Goal: Task Accomplishment & Management: Manage account settings

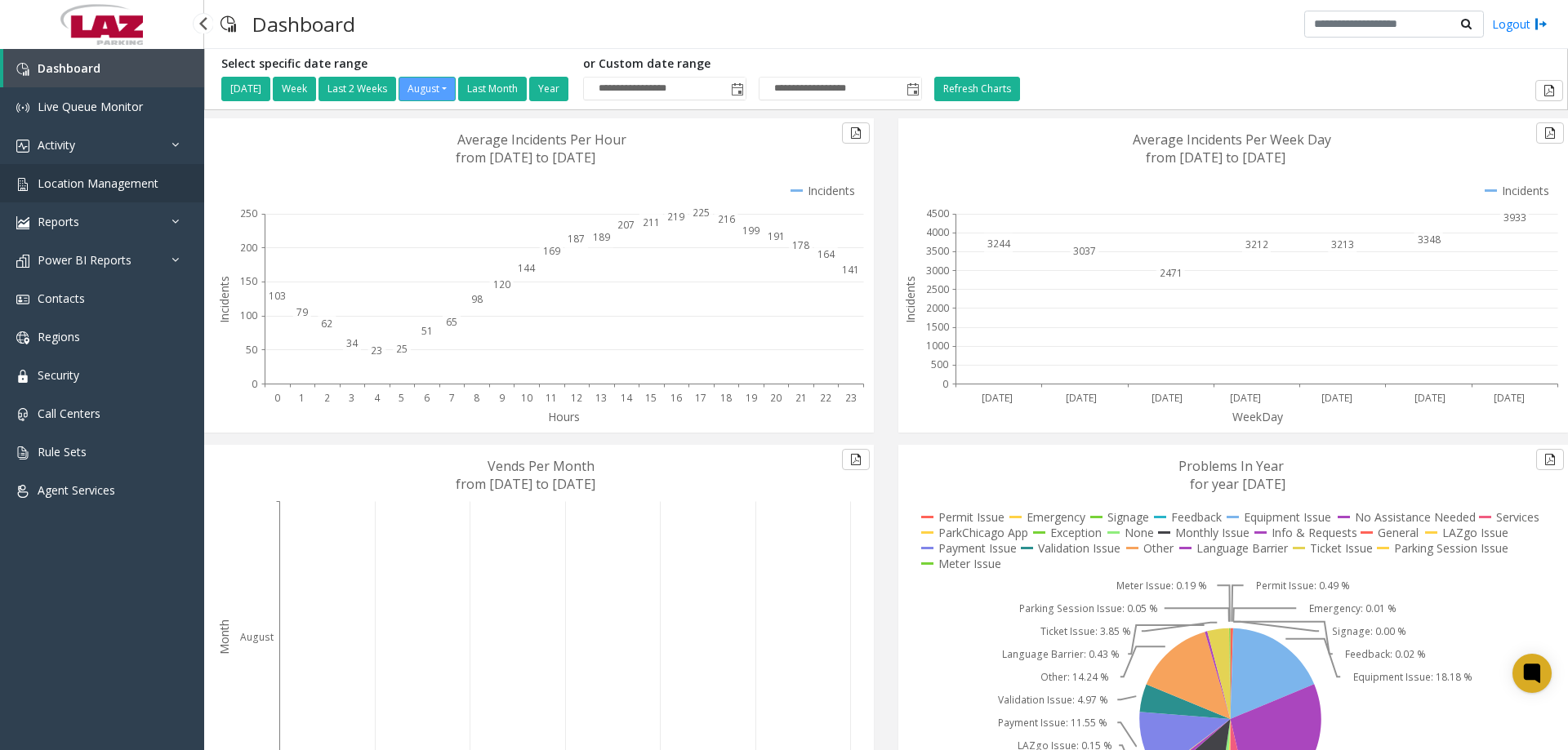
click at [121, 188] on span "Location Management" at bounding box center [97, 183] width 120 height 15
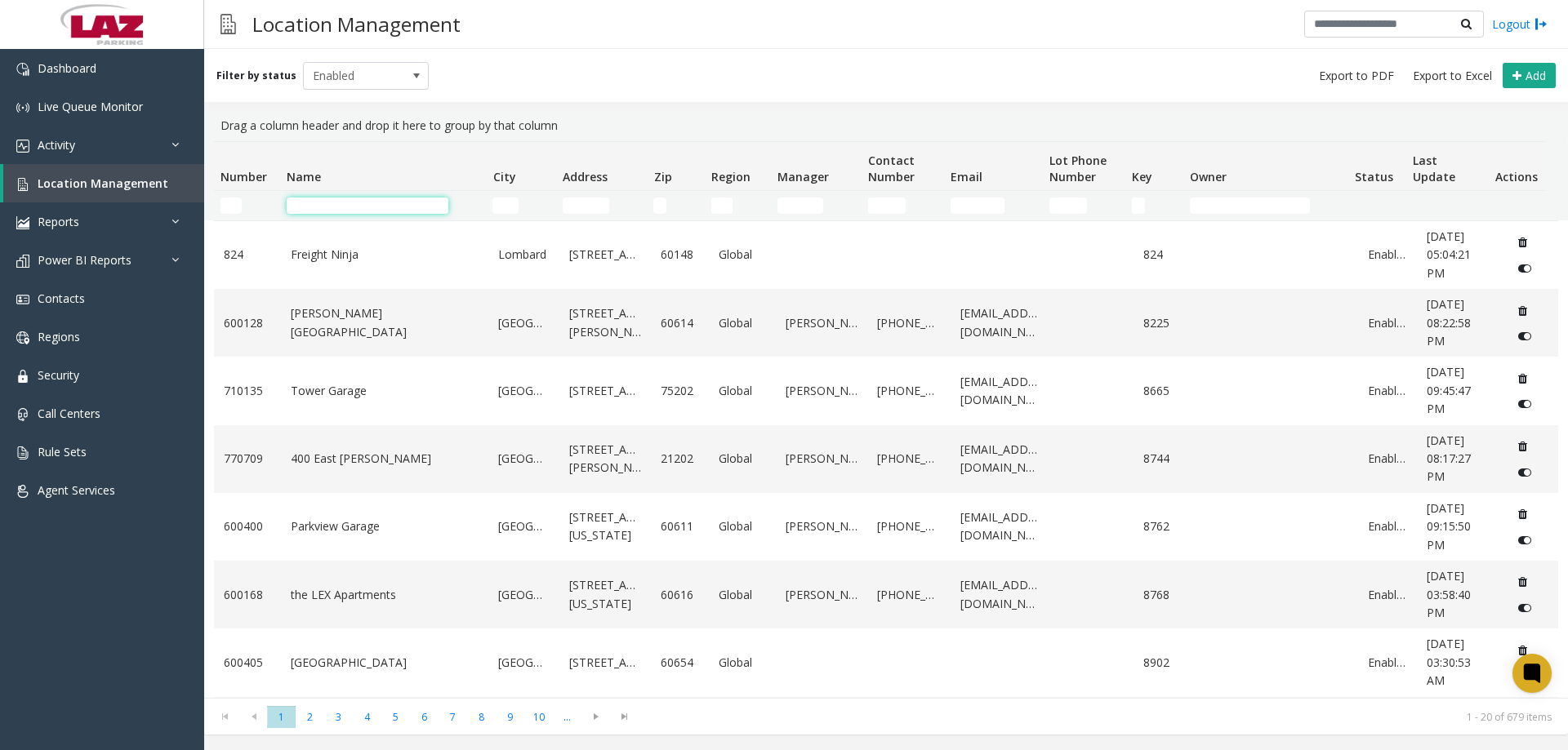
click at [299, 206] on input "Name Filter" at bounding box center [367, 205] width 161 height 16
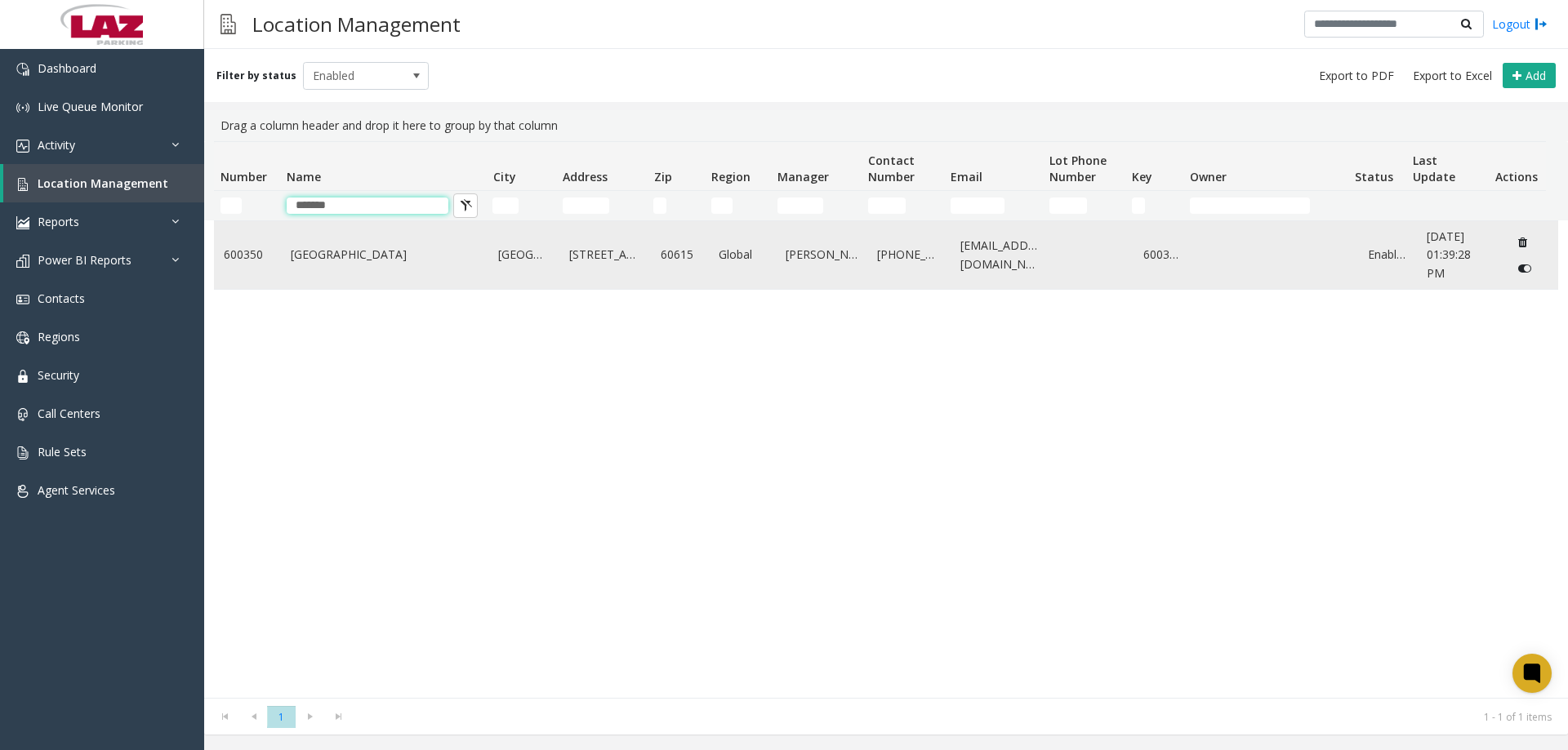
type input "*******"
click at [311, 261] on link "[GEOGRAPHIC_DATA]" at bounding box center [384, 254] width 188 height 18
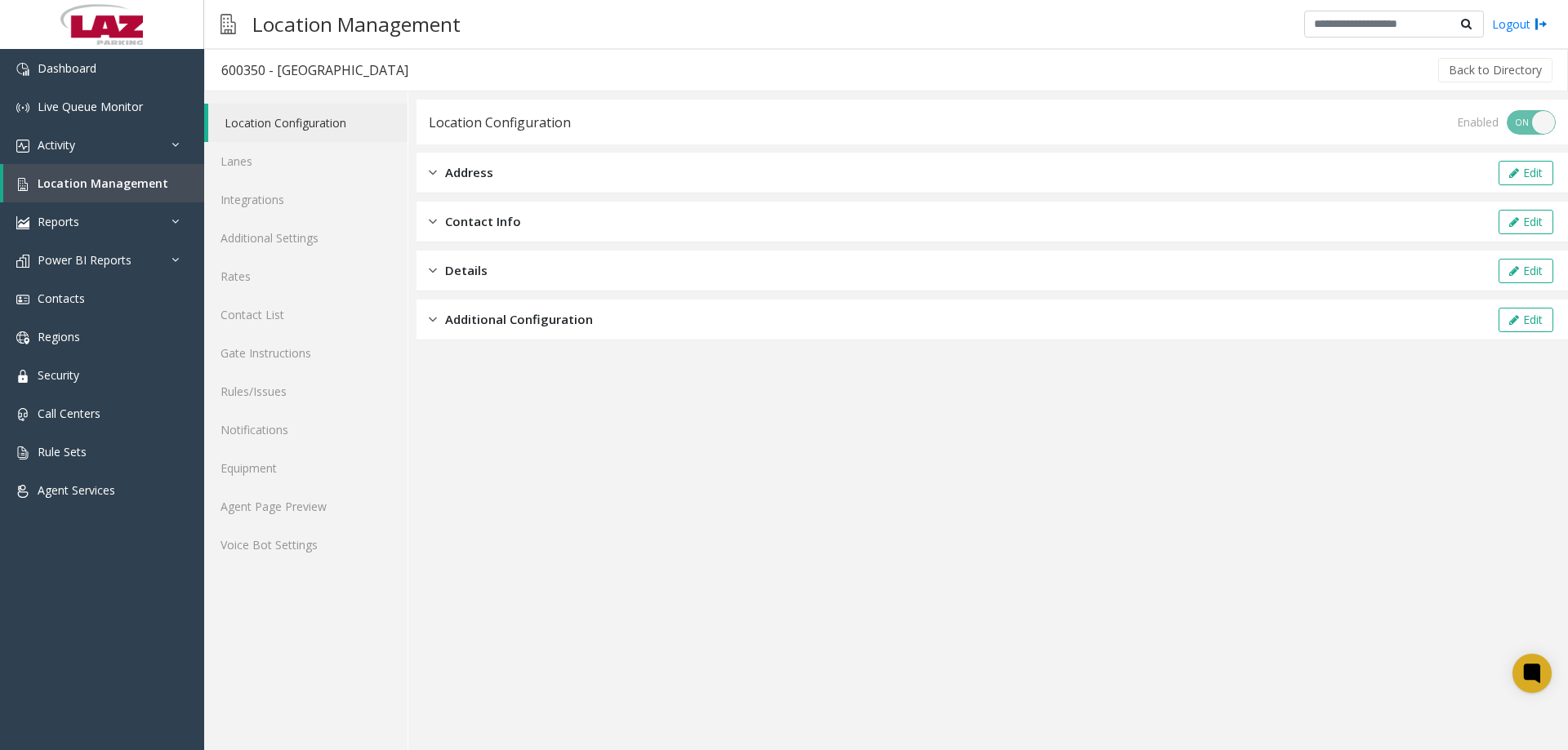
click at [257, 70] on div "600350 - [GEOGRAPHIC_DATA]" at bounding box center [315, 70] width 187 height 21
copy div "600350"
click at [280, 497] on link "Agent Page Preview" at bounding box center [306, 506] width 204 height 38
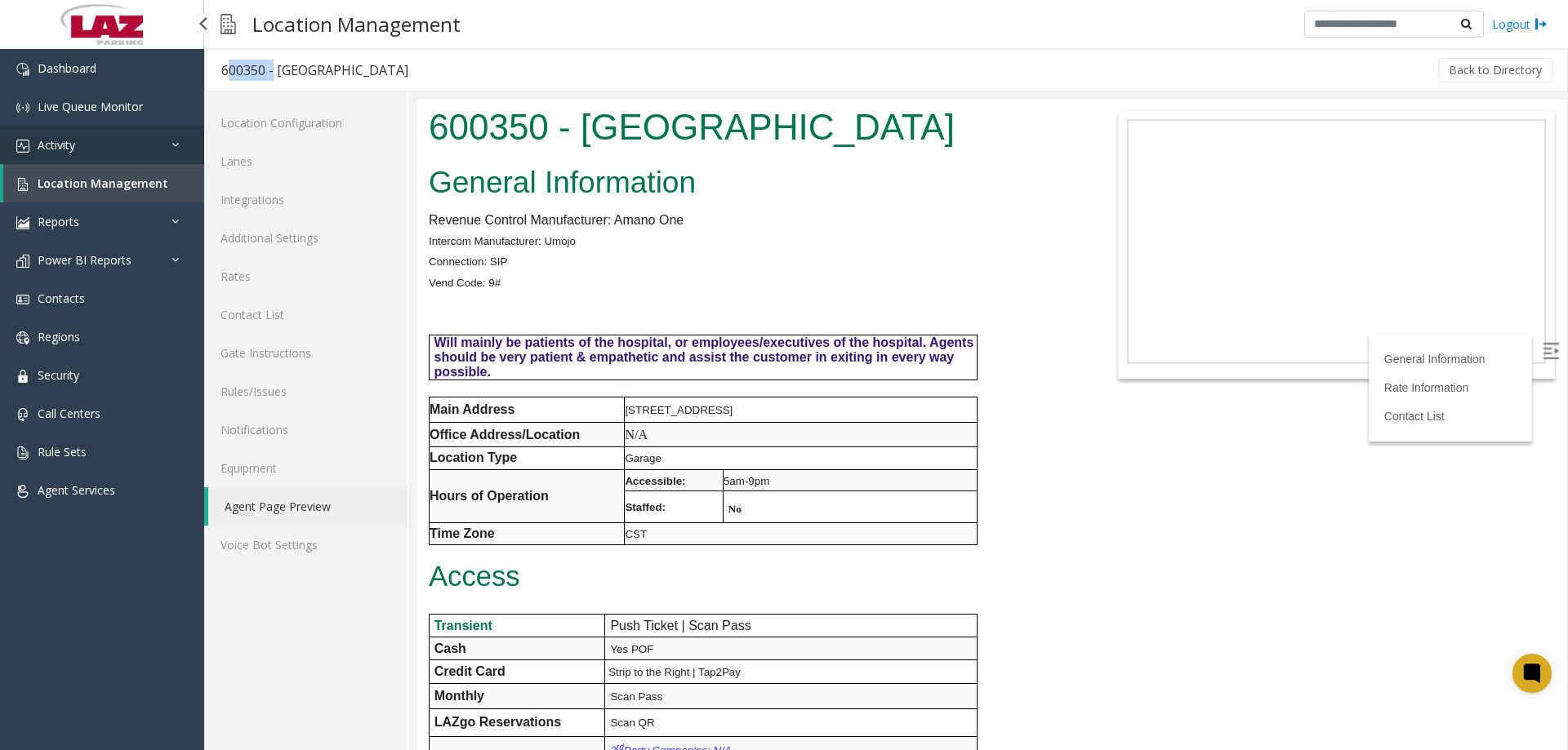
click at [68, 147] on span "Activity" at bounding box center [55, 145] width 37 height 15
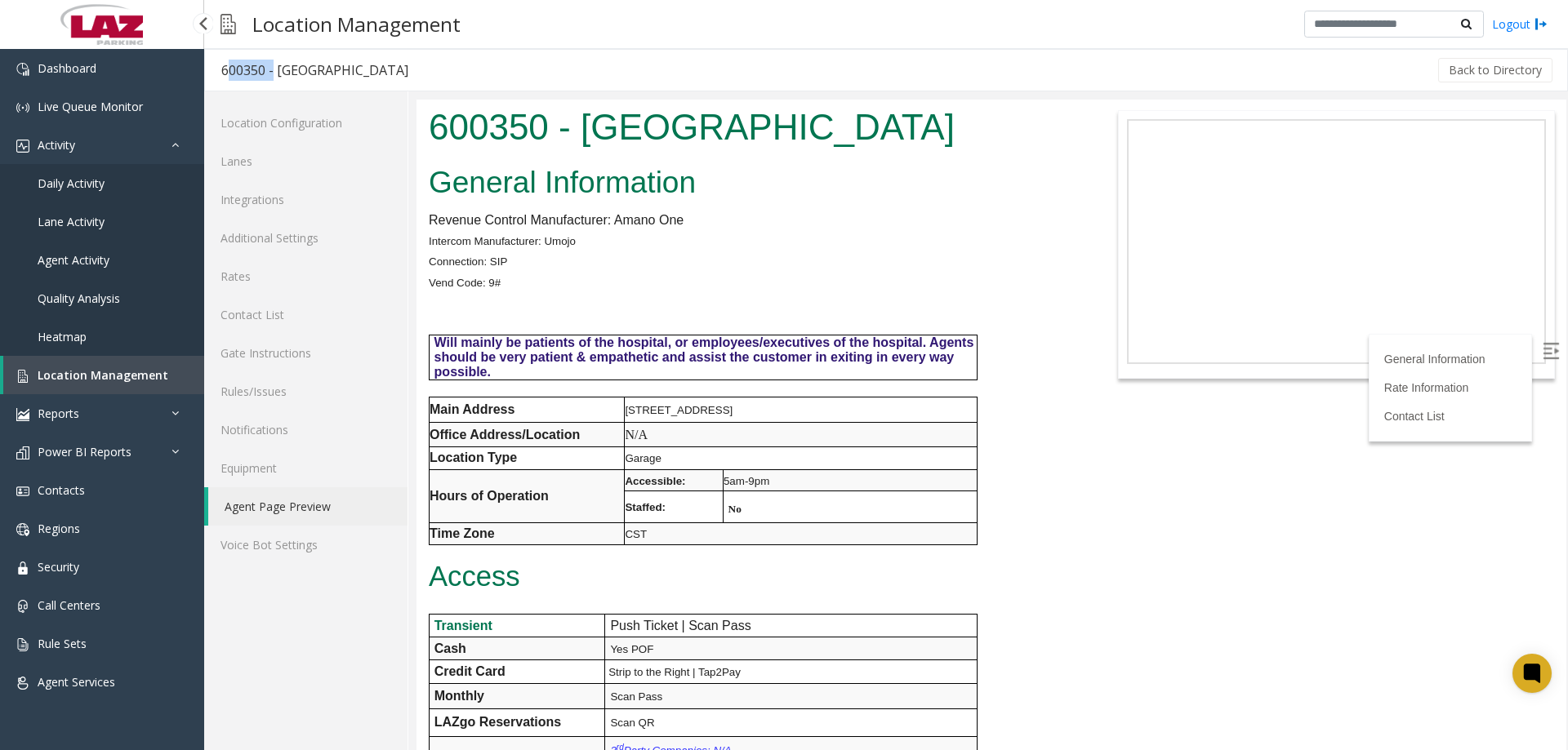
click at [95, 182] on span "Daily Activity" at bounding box center [71, 183] width 67 height 15
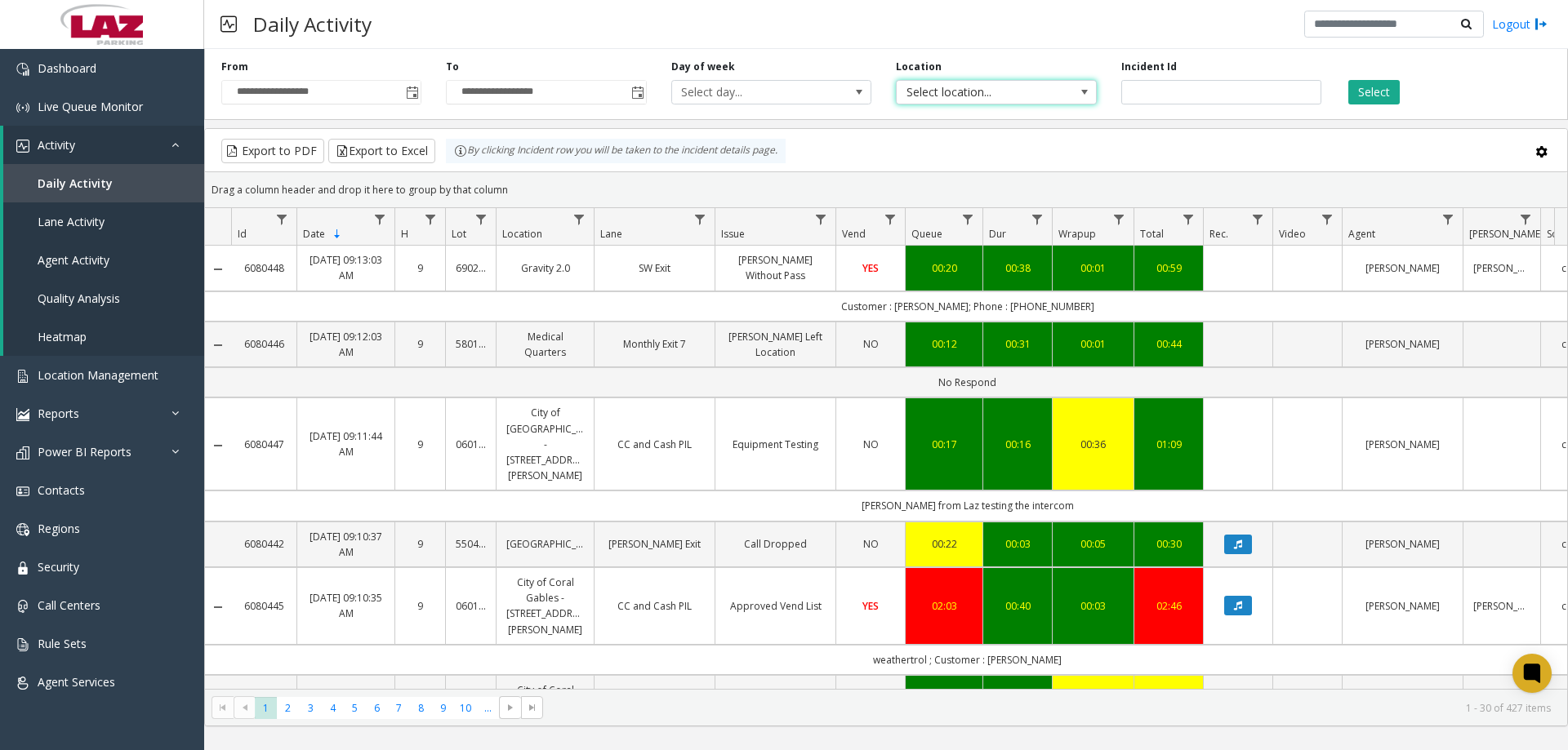
click at [1022, 100] on span "Select location..." at bounding box center [976, 93] width 160 height 23
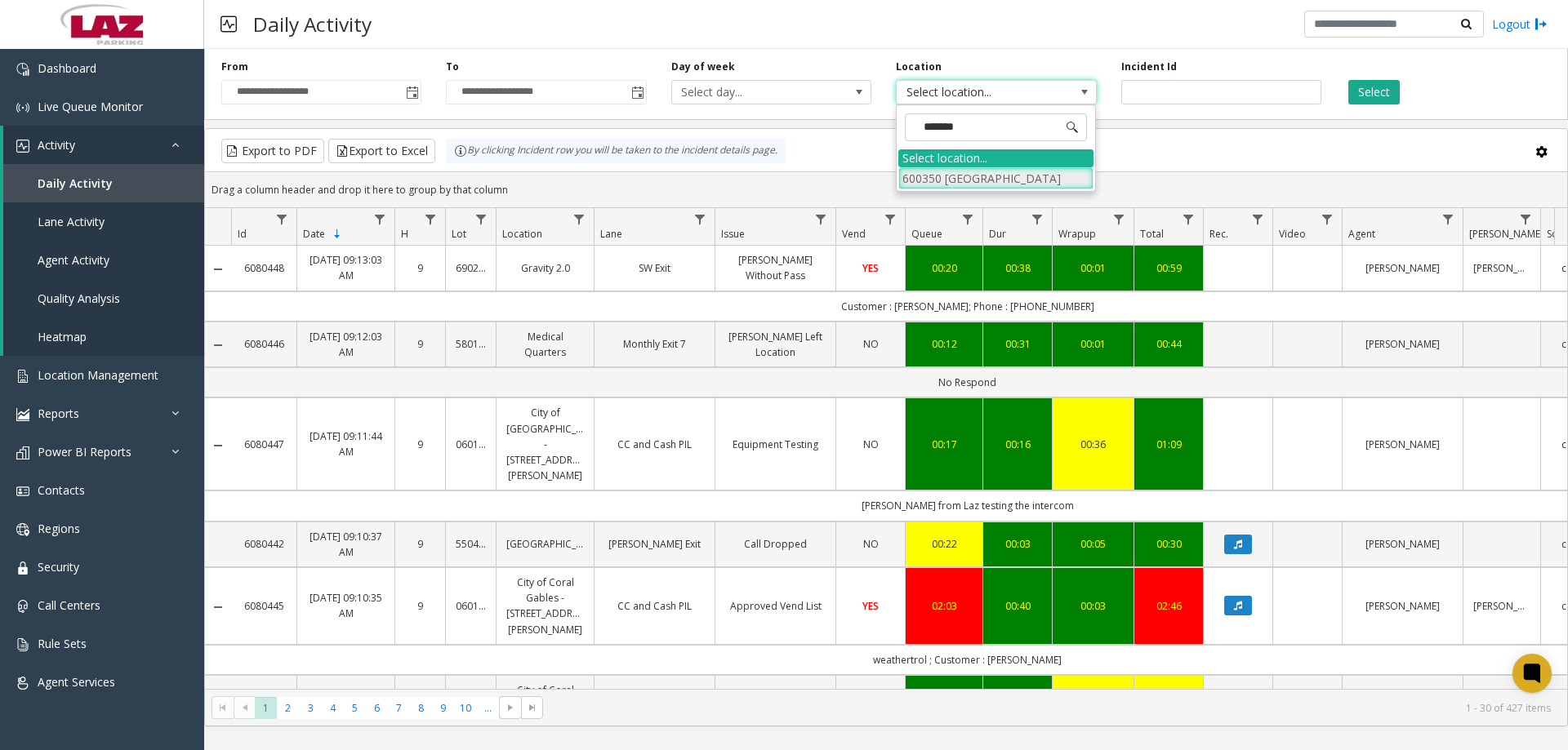
type input "******"
click at [986, 173] on li "600350 [GEOGRAPHIC_DATA]" at bounding box center [996, 178] width 195 height 22
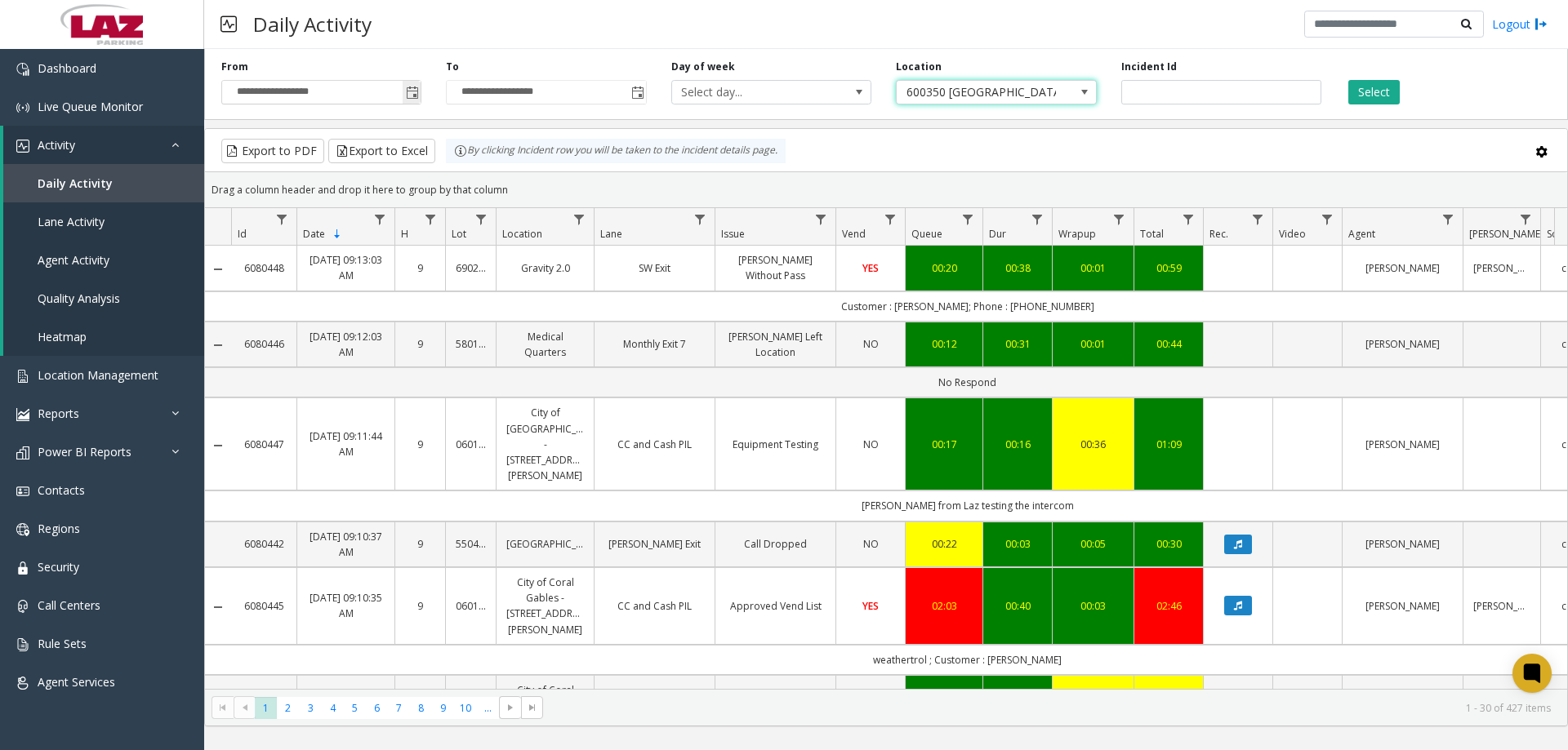
click at [407, 92] on span "Toggle popup" at bounding box center [413, 94] width 13 height 13
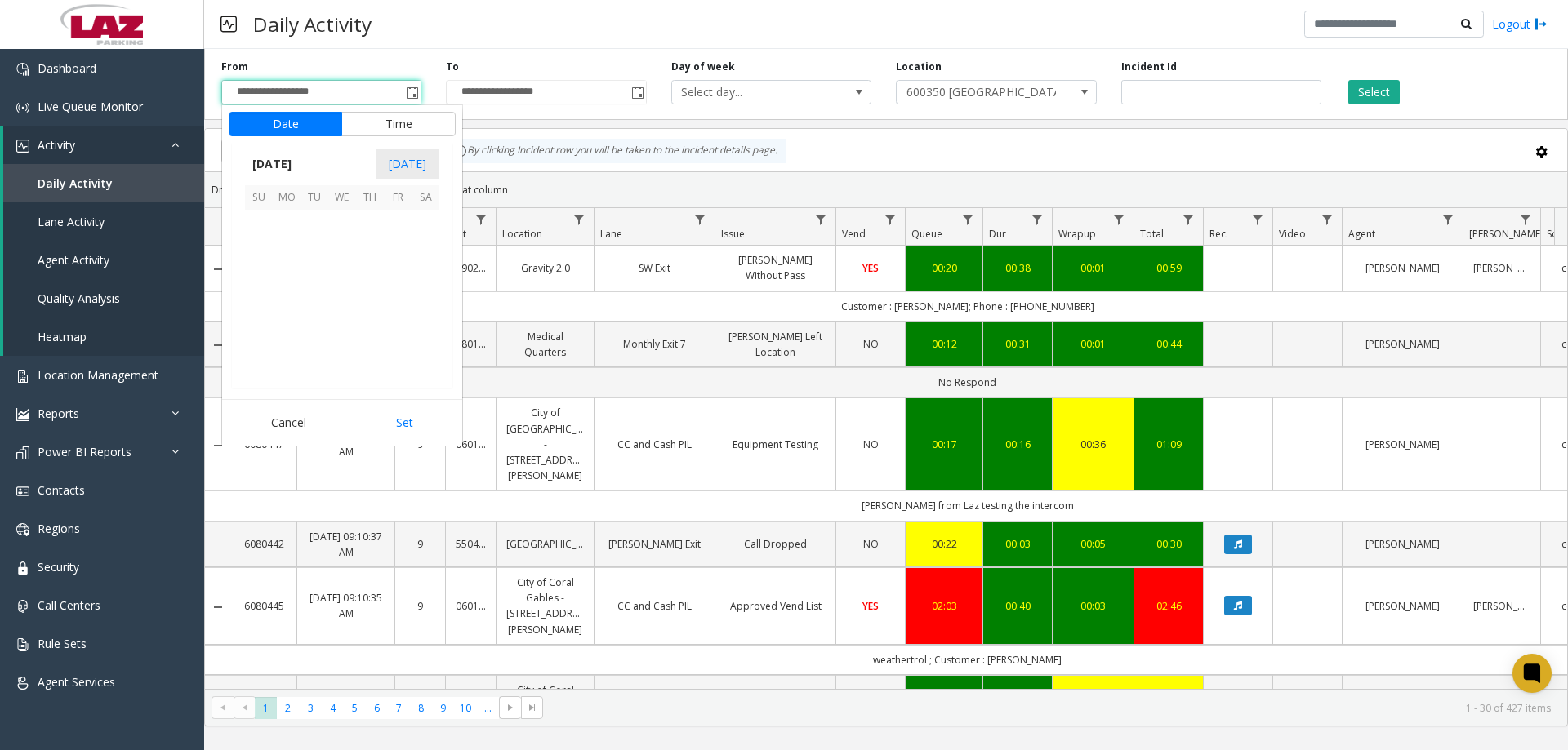
scroll to position [292828, 0]
click at [286, 332] on span "25" at bounding box center [286, 334] width 28 height 28
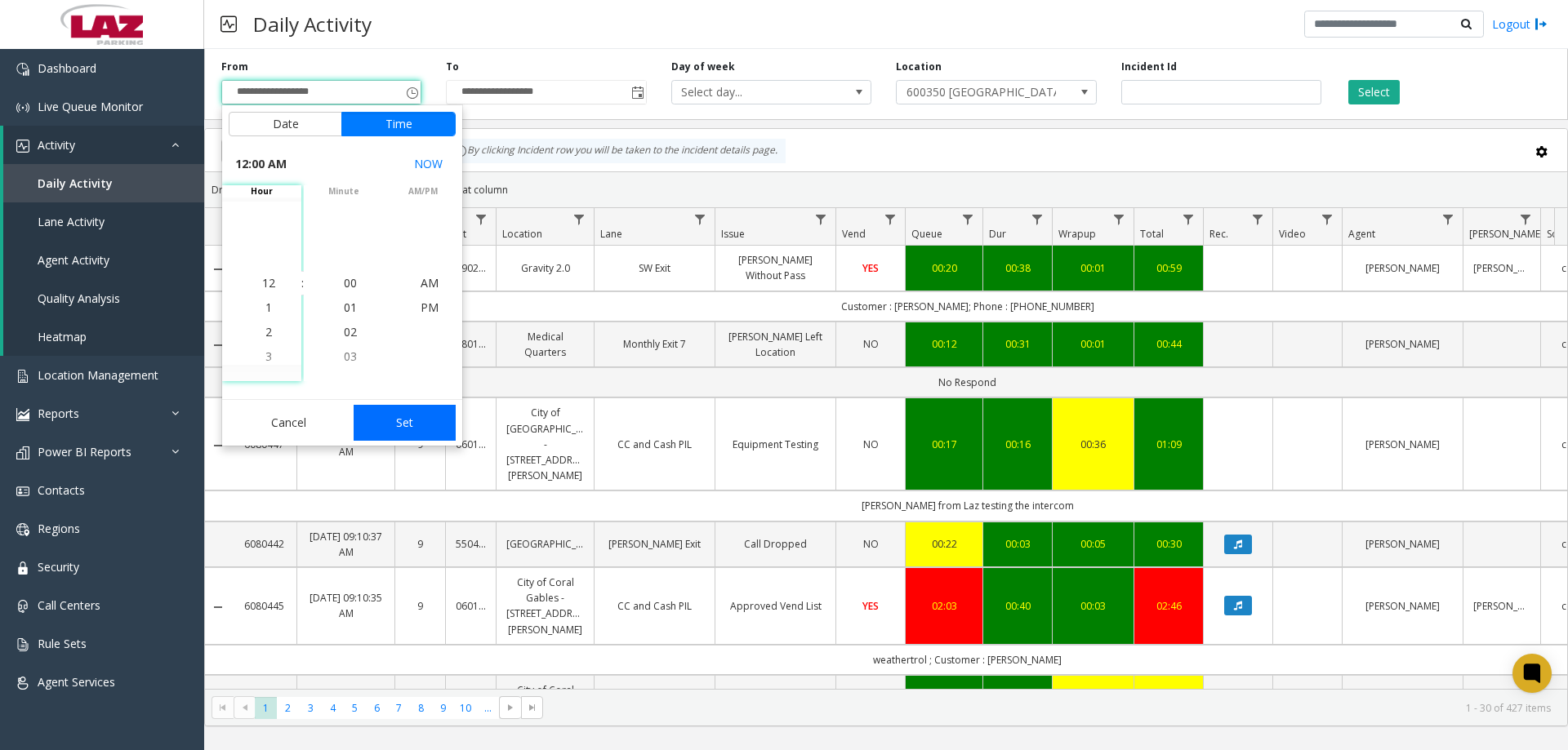
click at [383, 425] on button "Set" at bounding box center [405, 423] width 103 height 36
type input "**********"
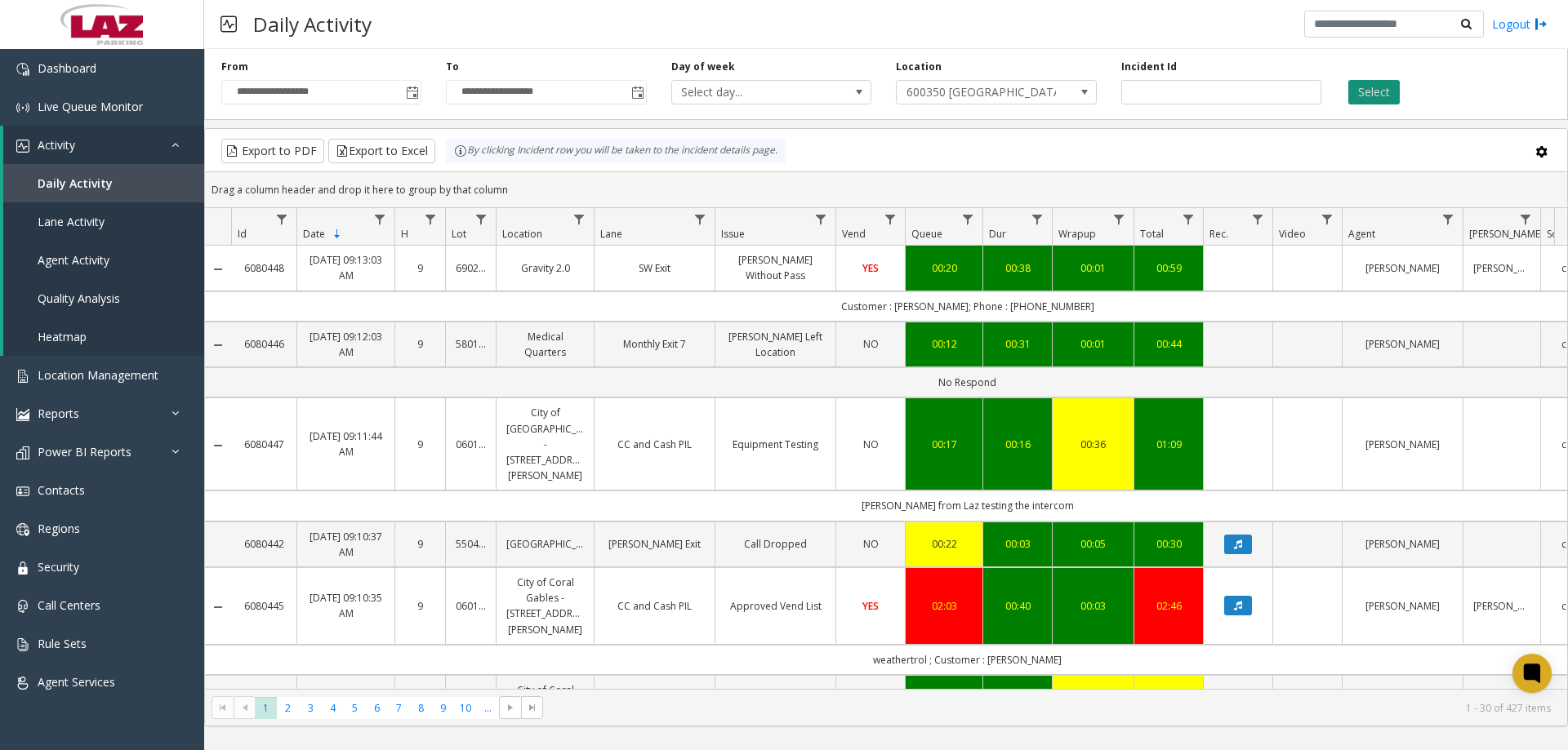
click at [1371, 99] on button "Select" at bounding box center [1374, 93] width 52 height 25
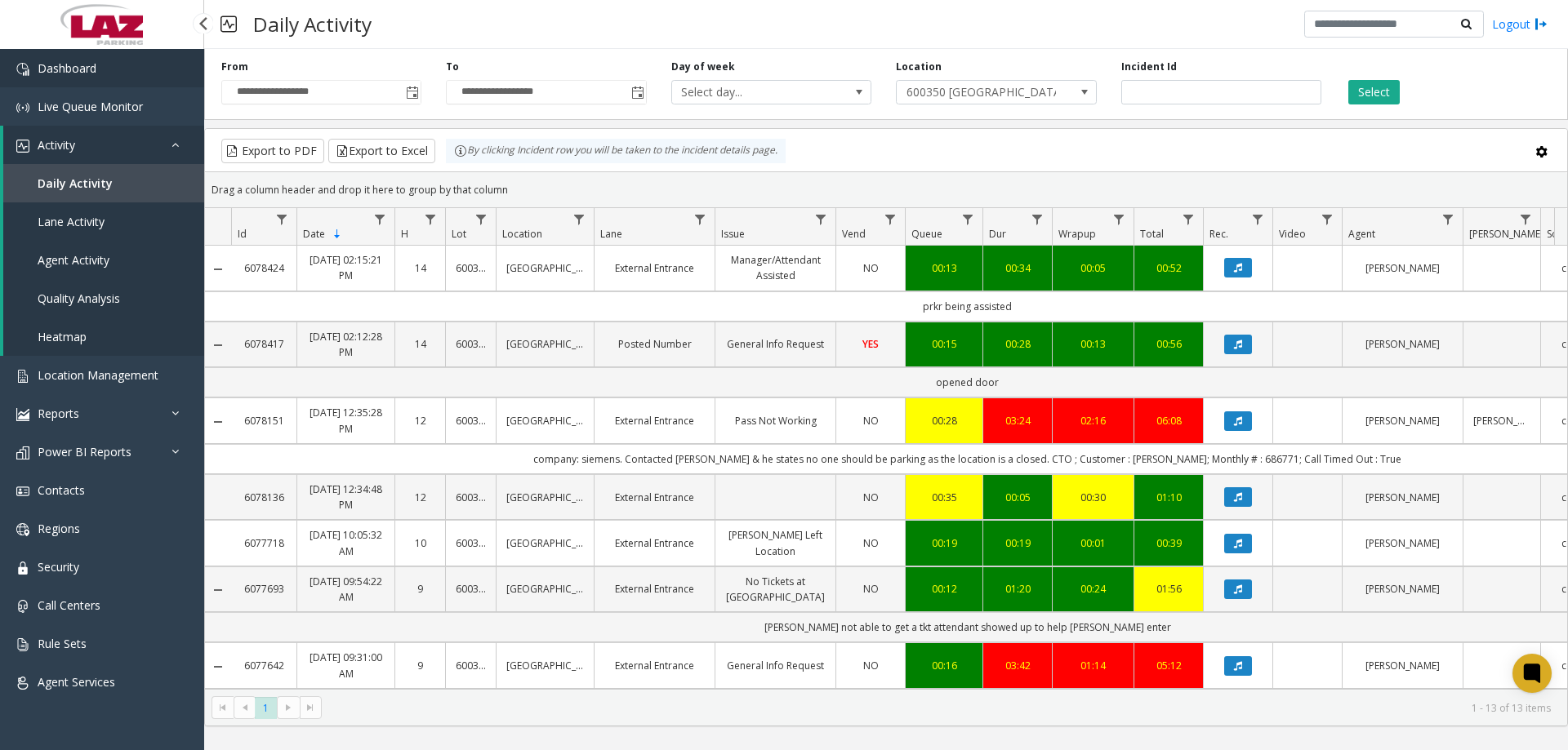
click at [86, 74] on span "Dashboard" at bounding box center [67, 68] width 59 height 15
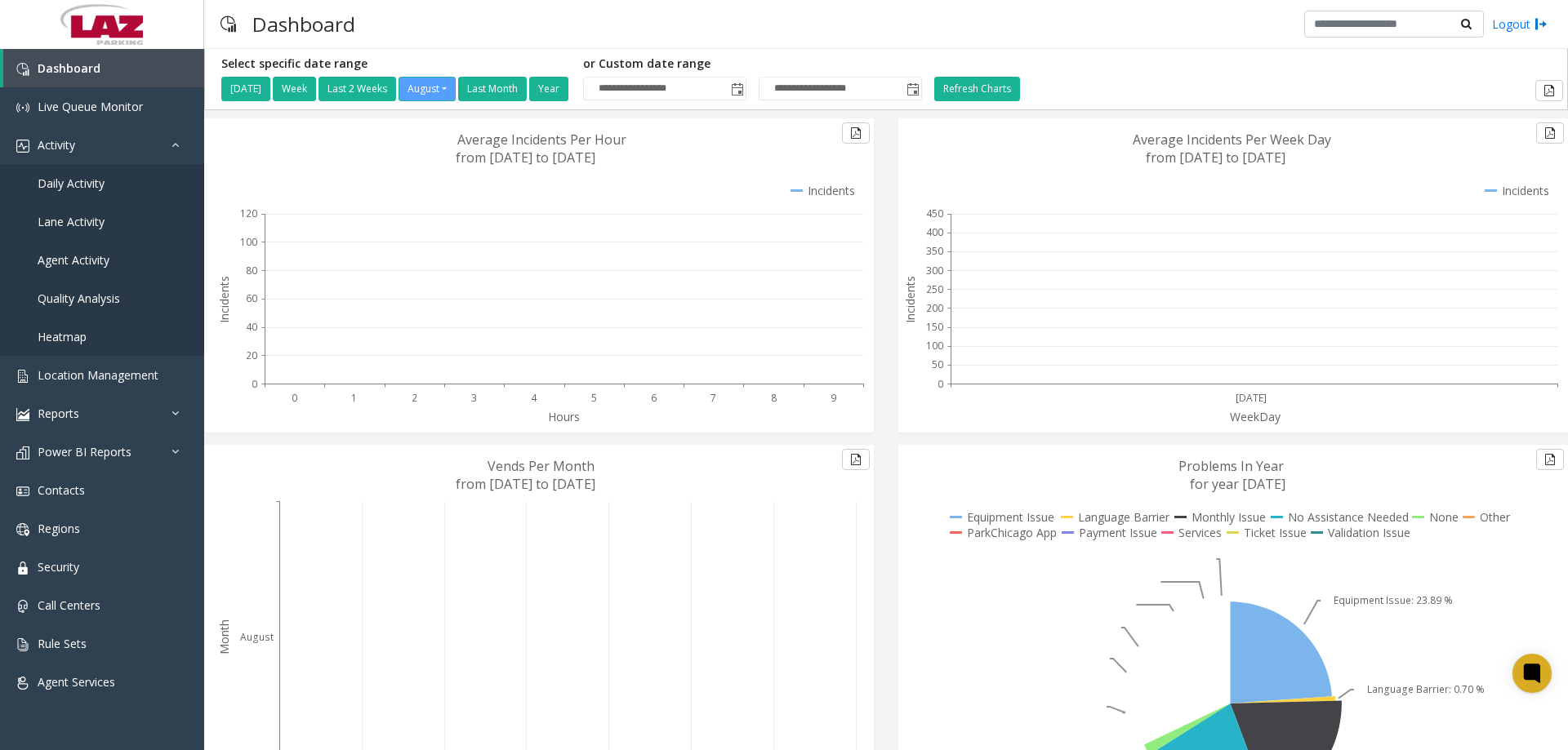
click at [418, 33] on div "Dashboard Logout" at bounding box center [886, 24] width 1364 height 49
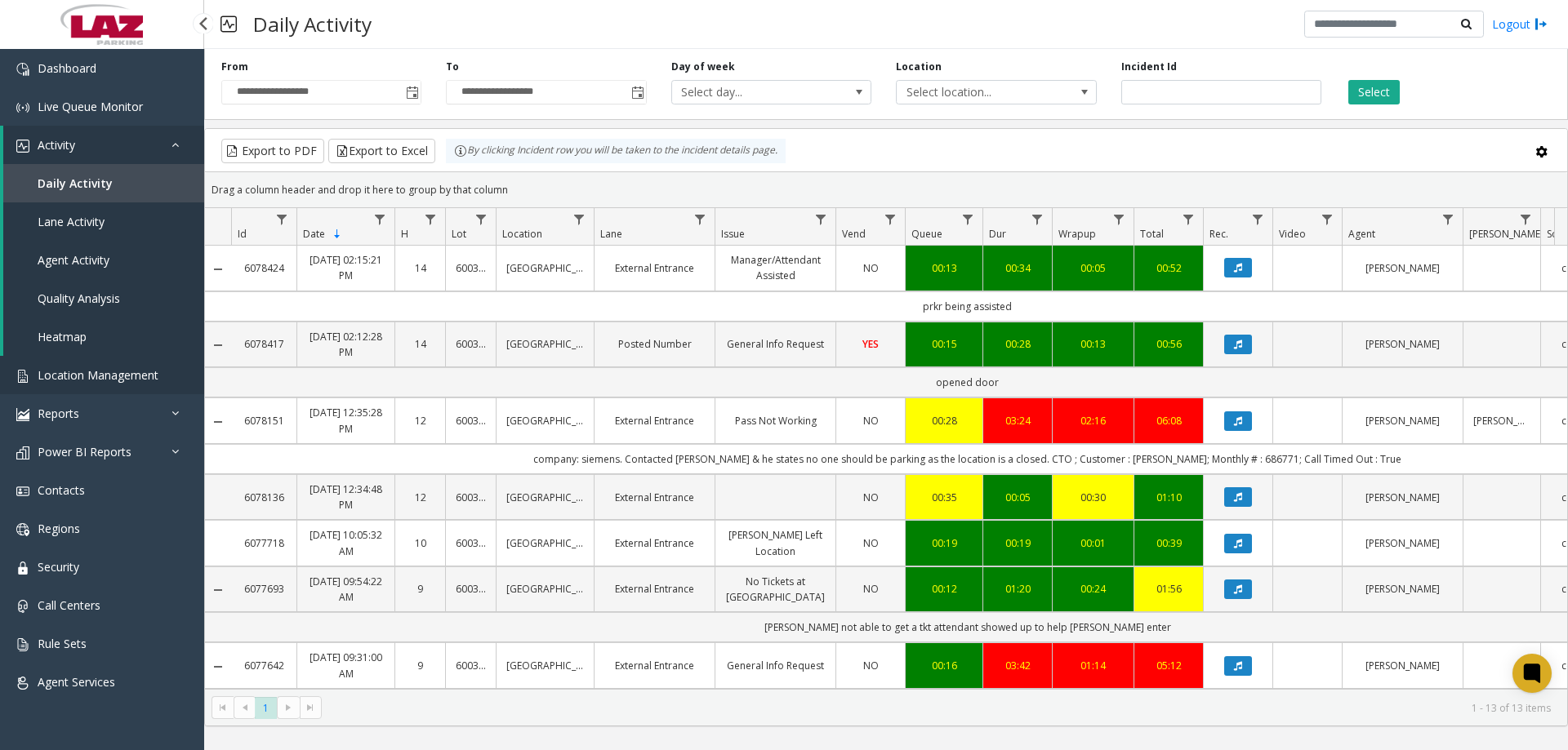
click at [82, 386] on link "Location Management" at bounding box center [102, 375] width 204 height 38
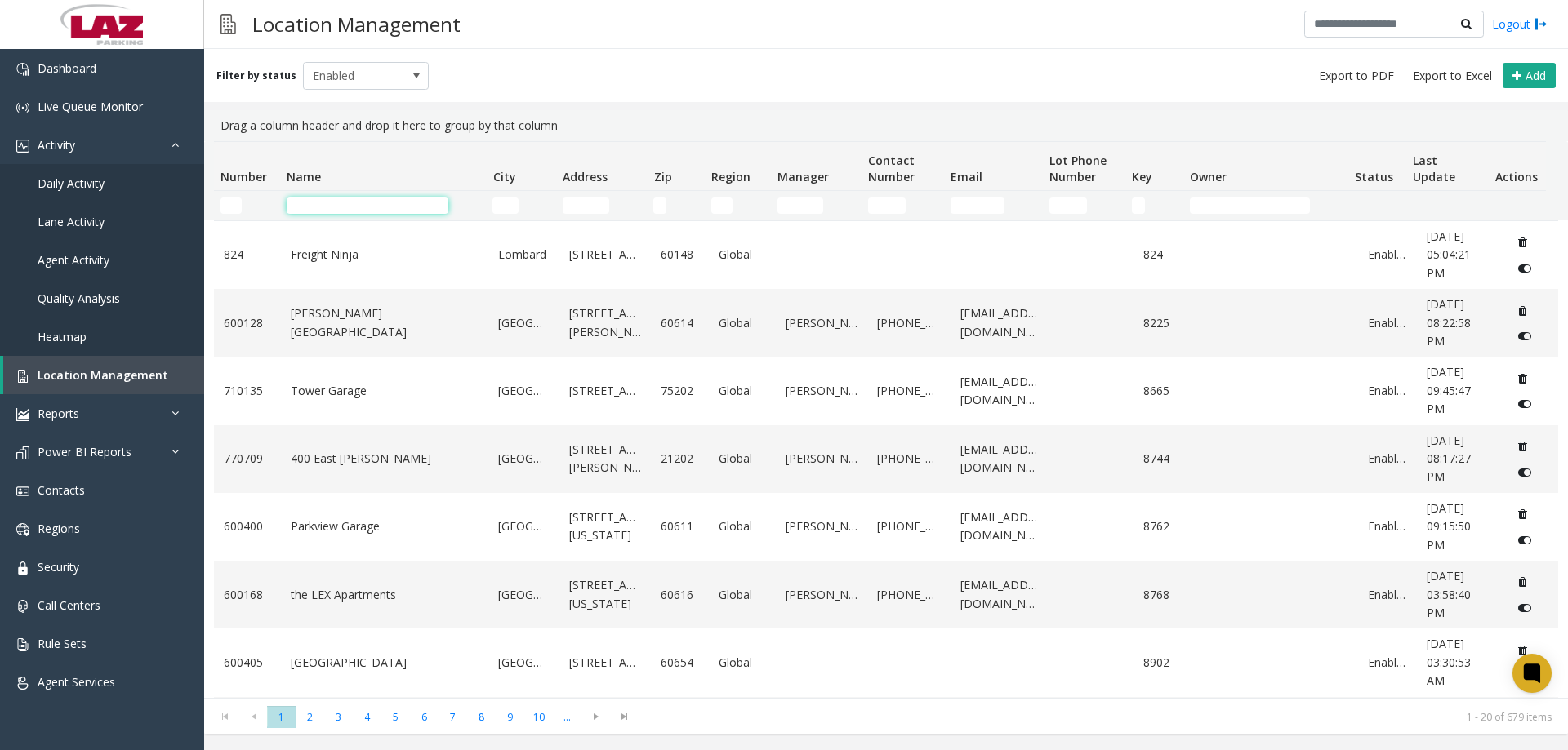
click at [311, 201] on input "Name Filter" at bounding box center [367, 205] width 161 height 16
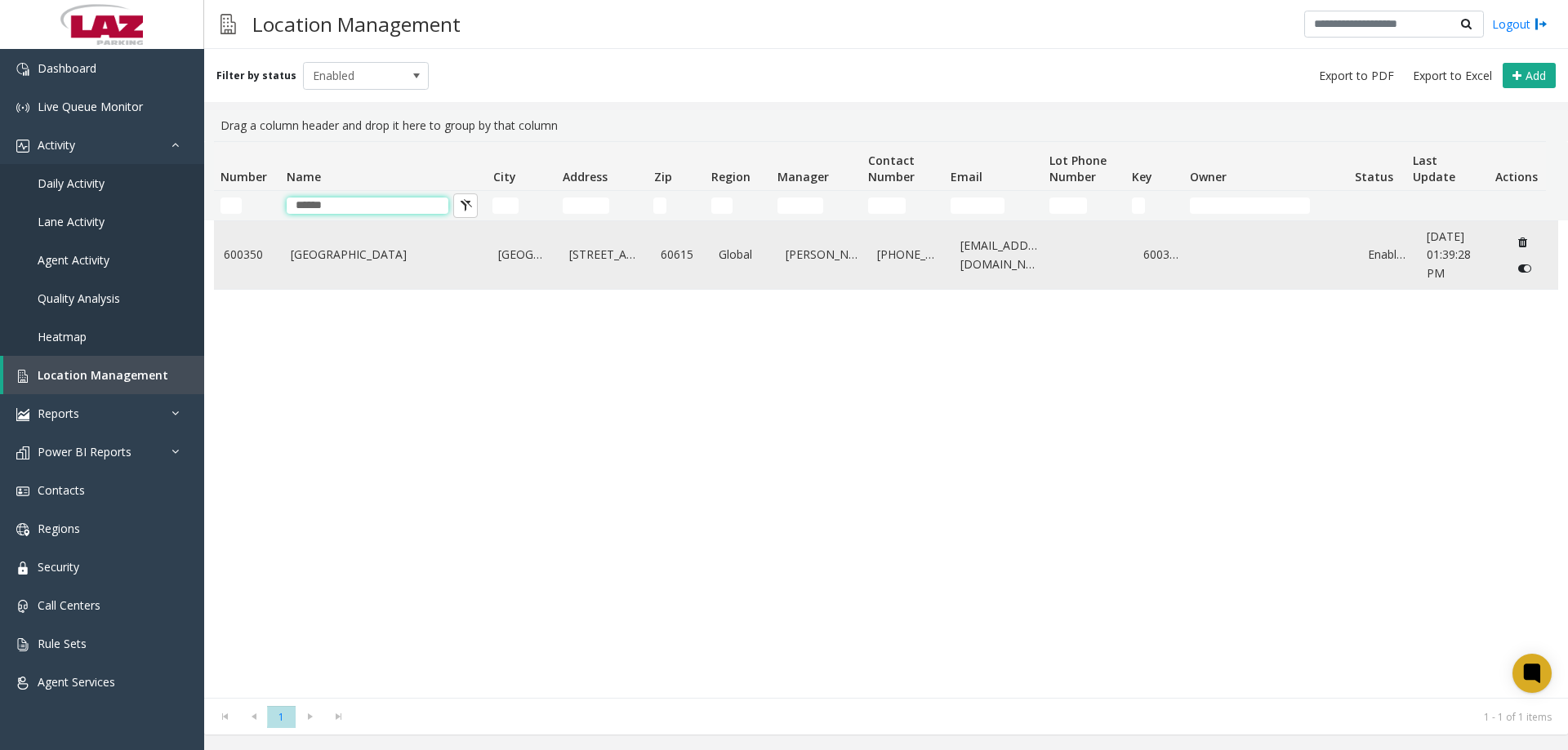
type input "******"
click at [322, 264] on link "[GEOGRAPHIC_DATA]" at bounding box center [384, 254] width 188 height 18
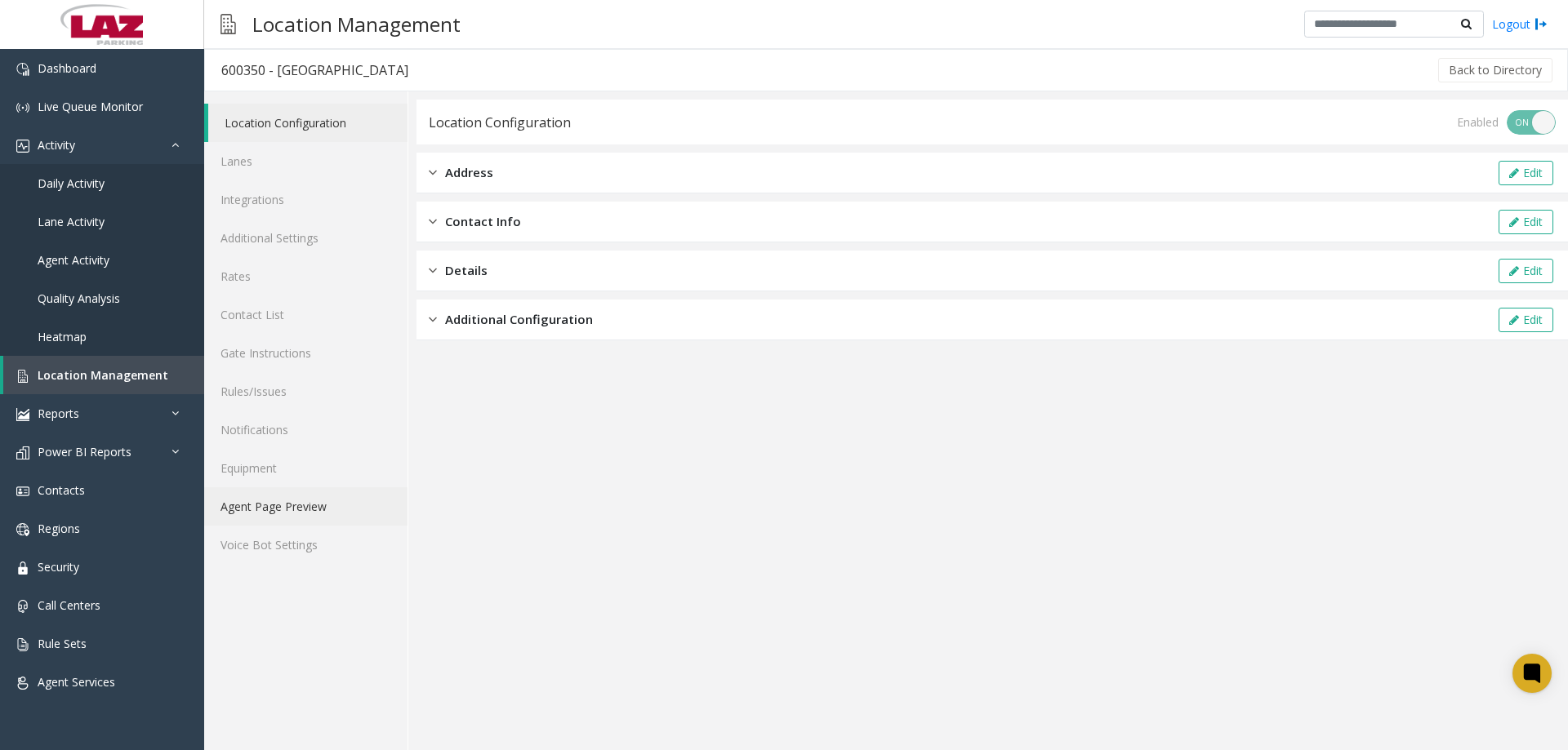
click at [308, 513] on link "Agent Page Preview" at bounding box center [306, 506] width 204 height 38
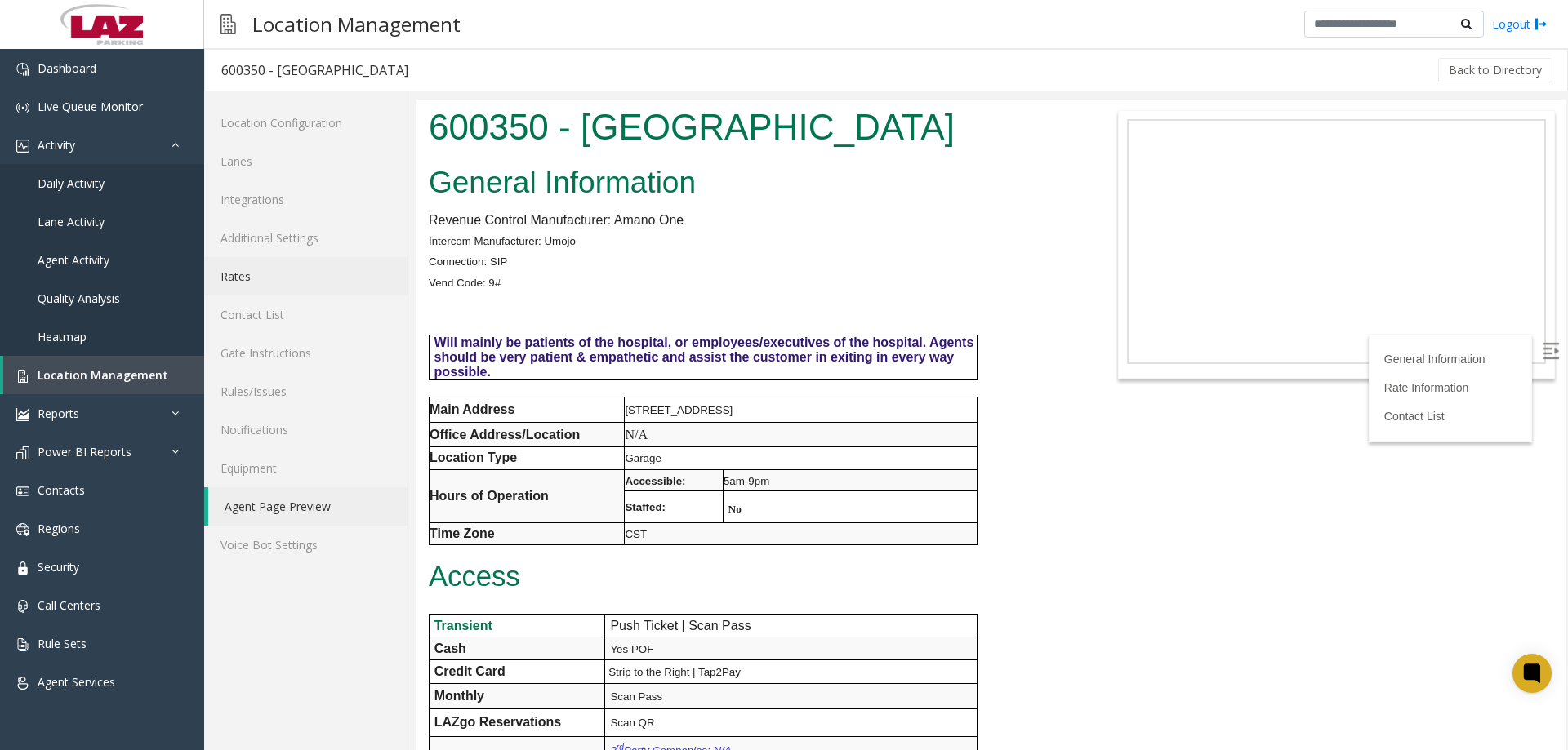
click at [253, 278] on link "Rates" at bounding box center [306, 276] width 204 height 38
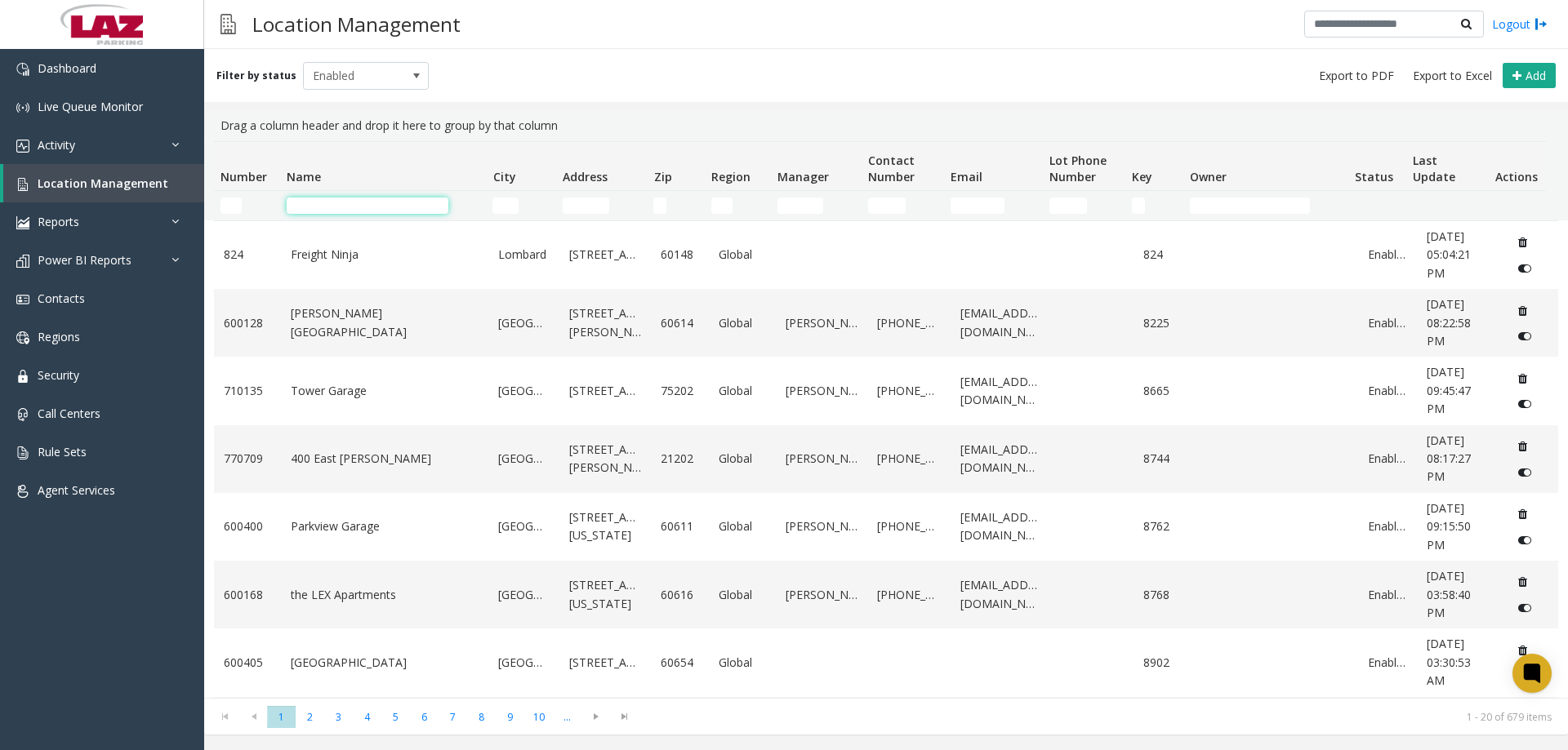
click at [294, 200] on input "Name Filter" at bounding box center [367, 205] width 161 height 16
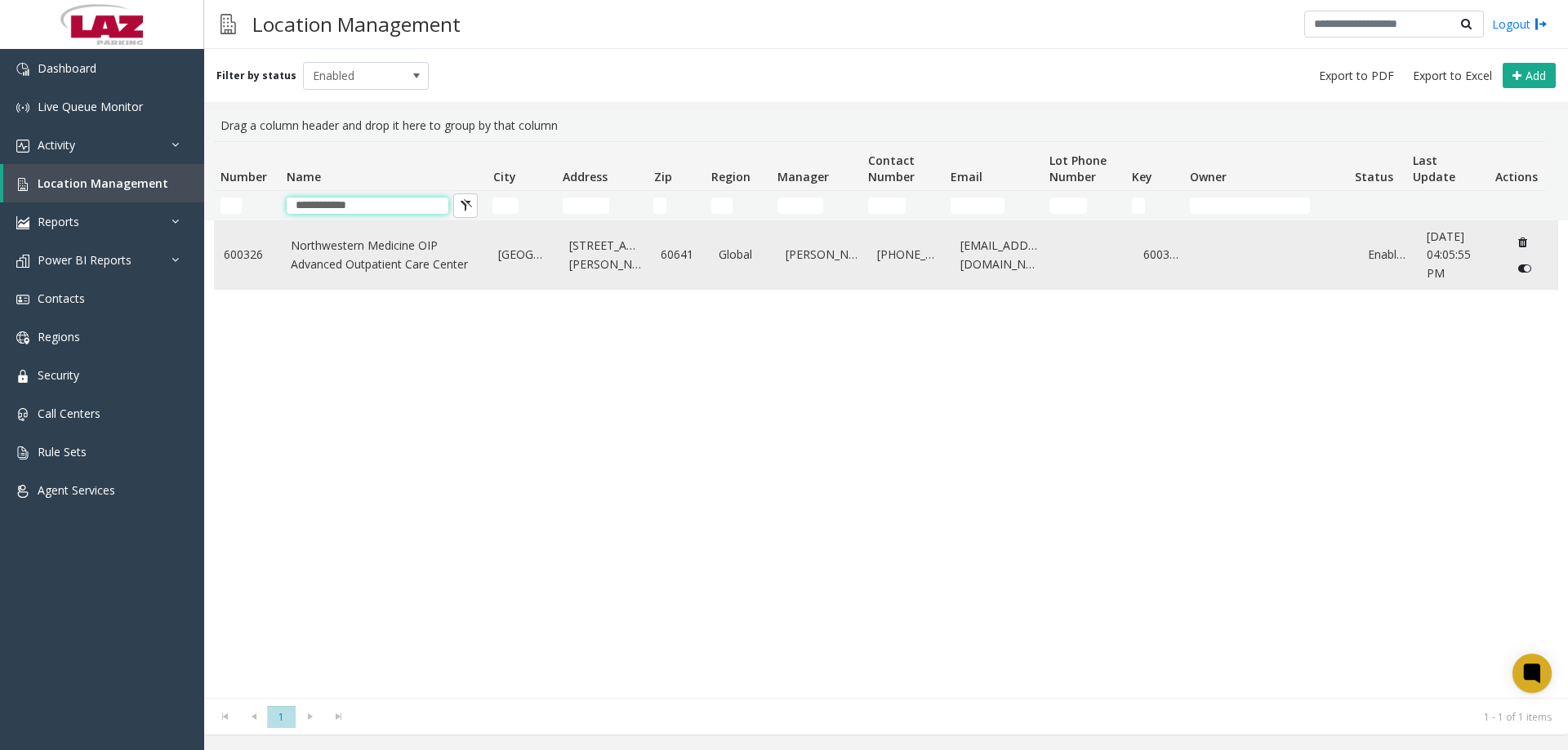
type input "**********"
click at [334, 257] on link "Northwestern Medicine OIP Advanced Outpatient Care Center" at bounding box center [384, 255] width 188 height 36
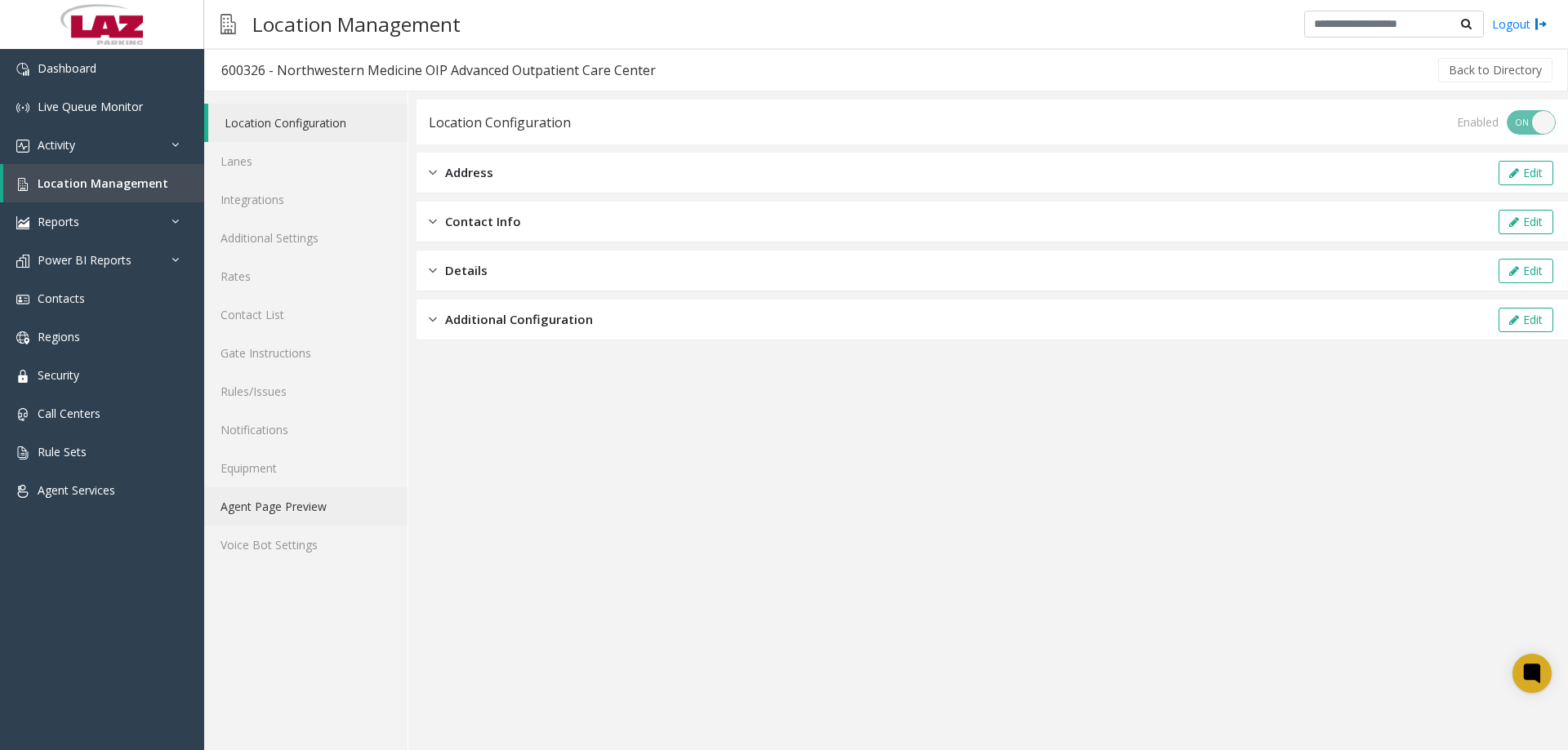
click at [287, 504] on link "Agent Page Preview" at bounding box center [306, 506] width 204 height 38
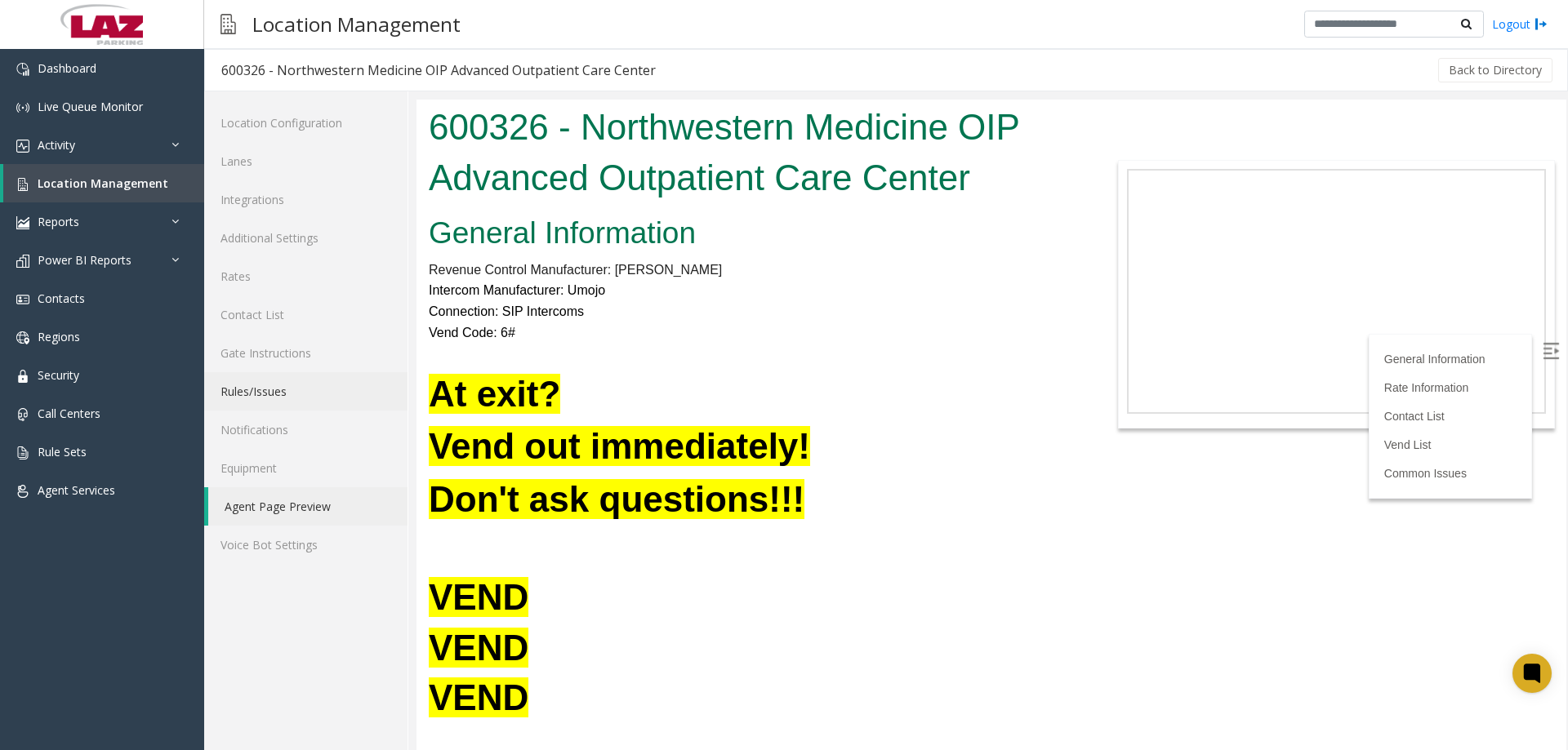
click at [286, 398] on link "Rules/Issues" at bounding box center [306, 392] width 204 height 38
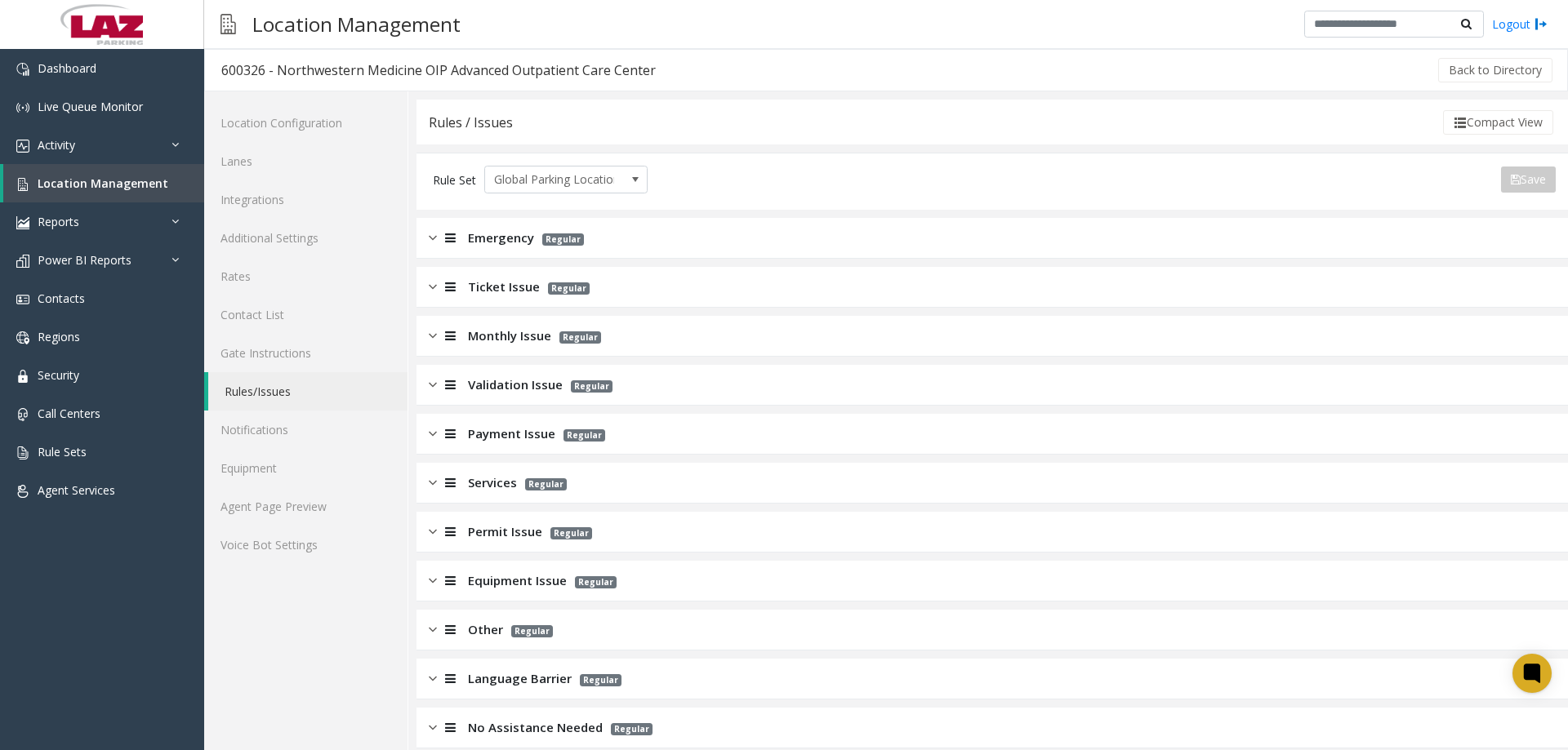
click at [426, 283] on div "Ticket Issue Regular" at bounding box center [992, 287] width 1151 height 41
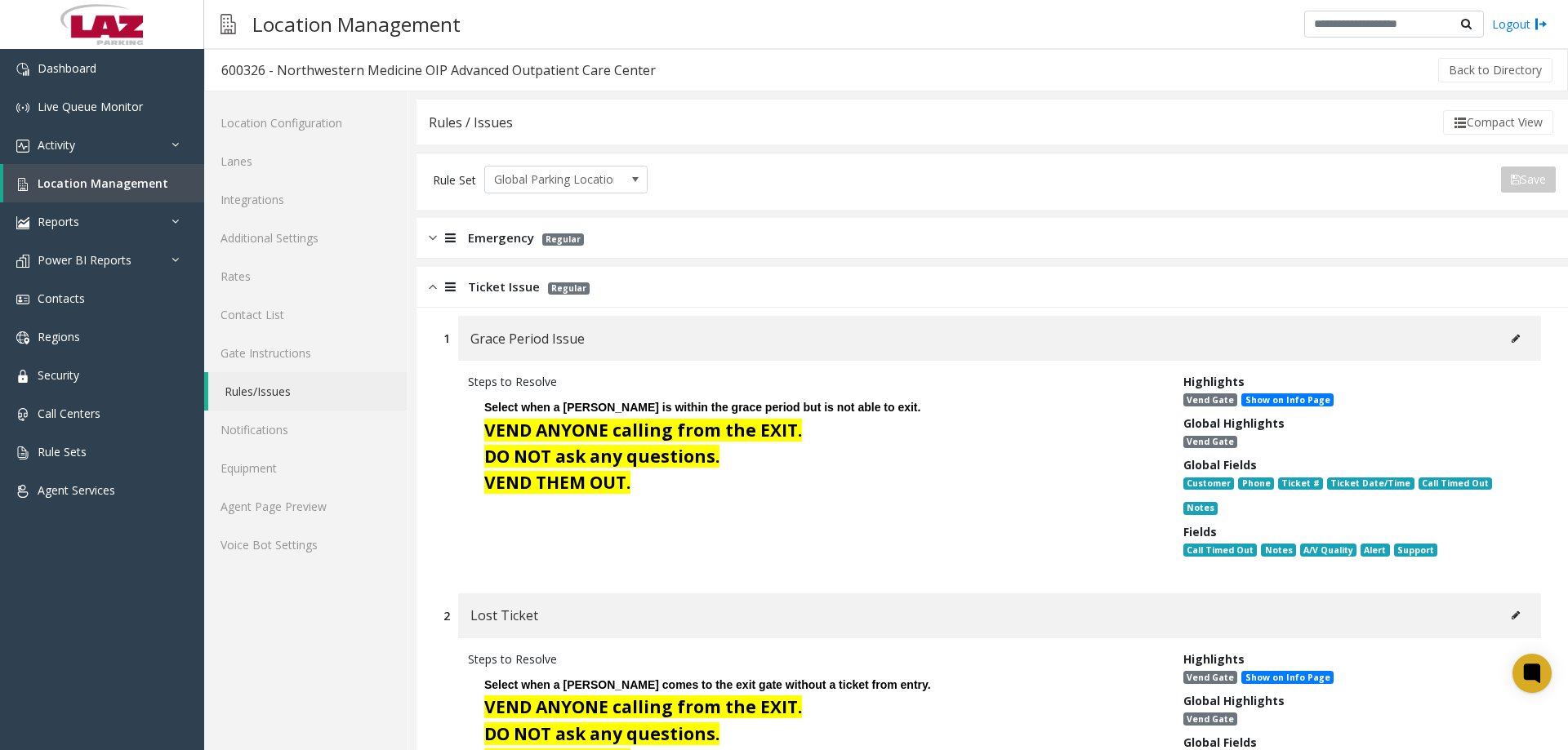
click at [431, 283] on img at bounding box center [433, 288] width 9 height 19
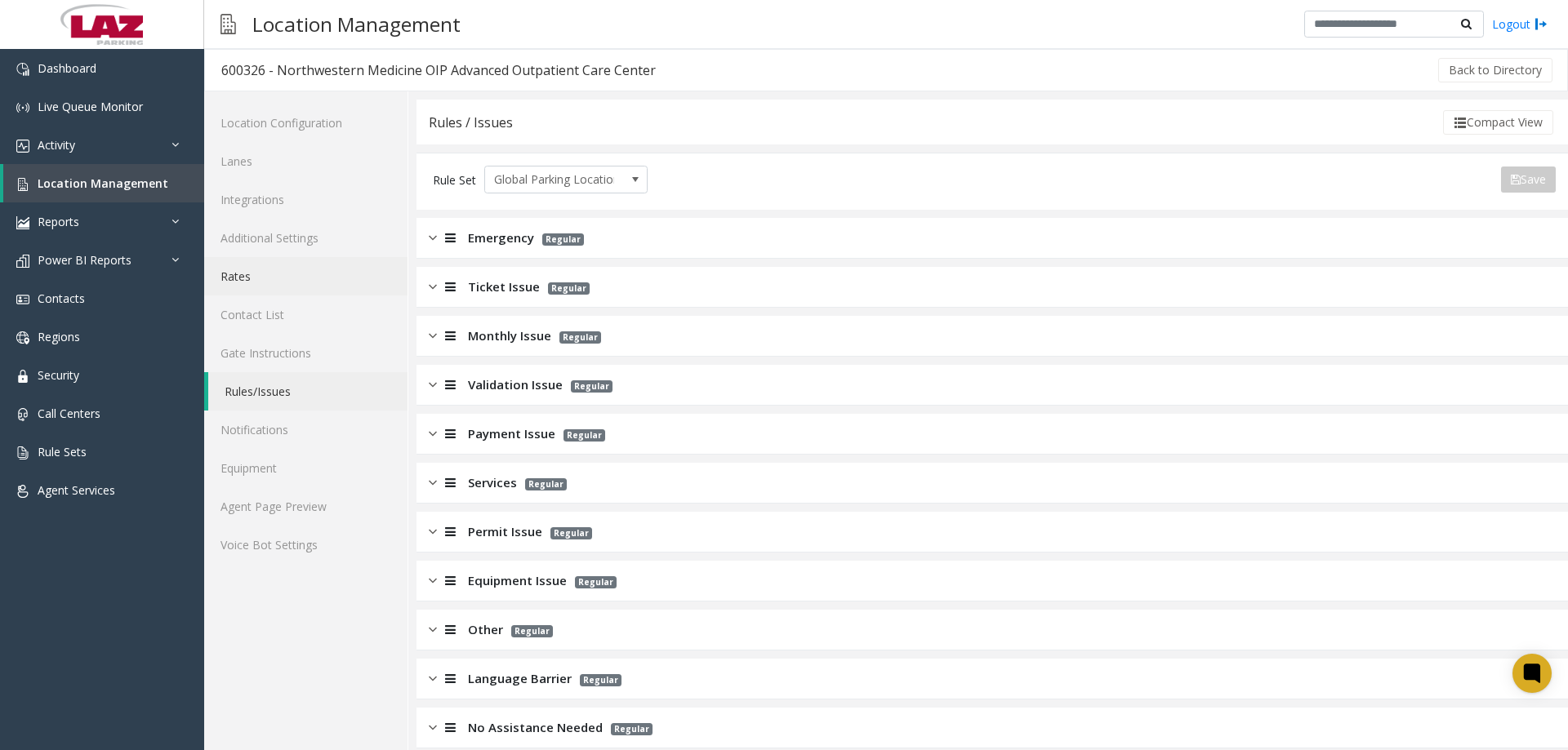
click at [264, 277] on link "Rates" at bounding box center [306, 276] width 204 height 38
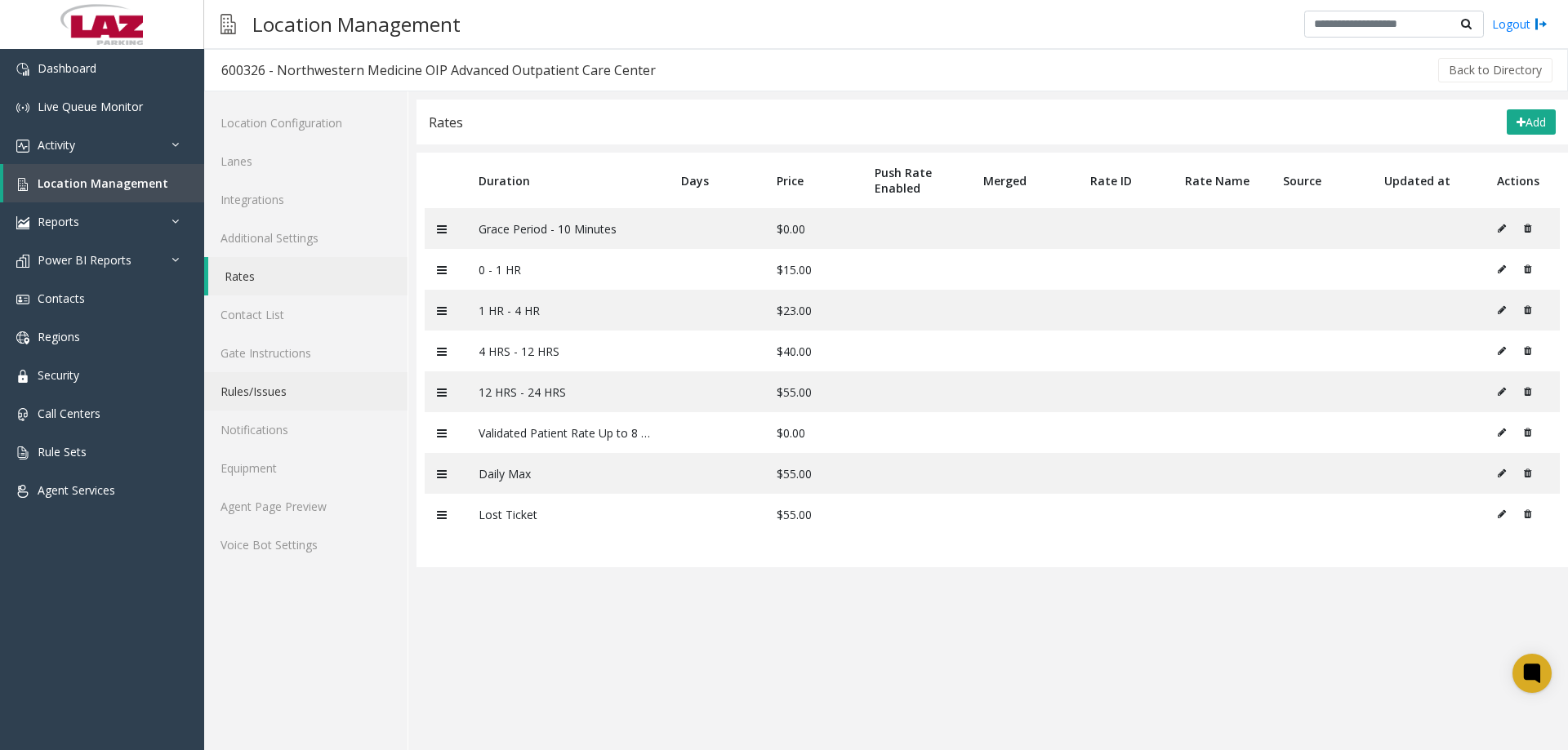
click at [279, 377] on link "Rules/Issues" at bounding box center [306, 392] width 204 height 38
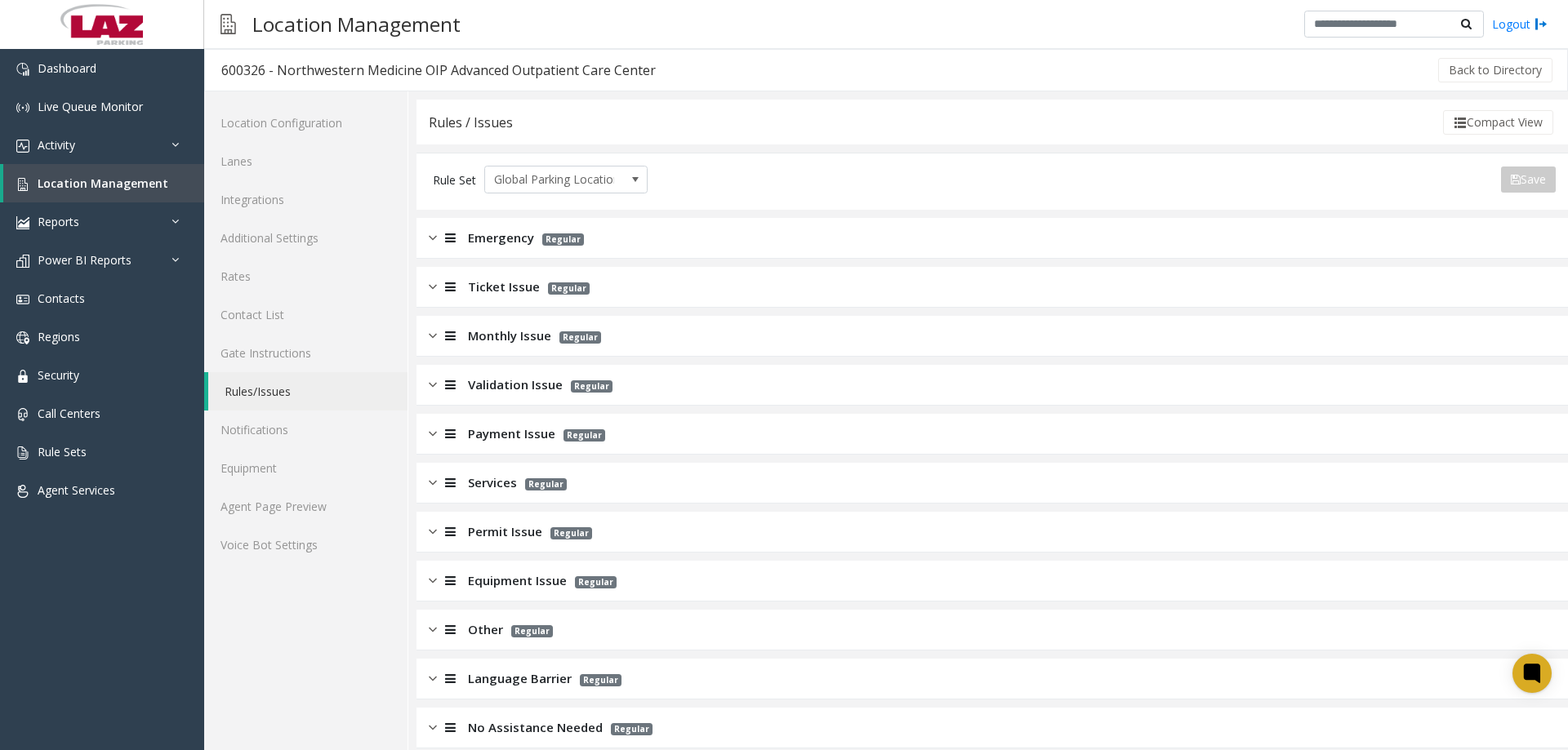
click at [430, 282] on img at bounding box center [433, 288] width 9 height 19
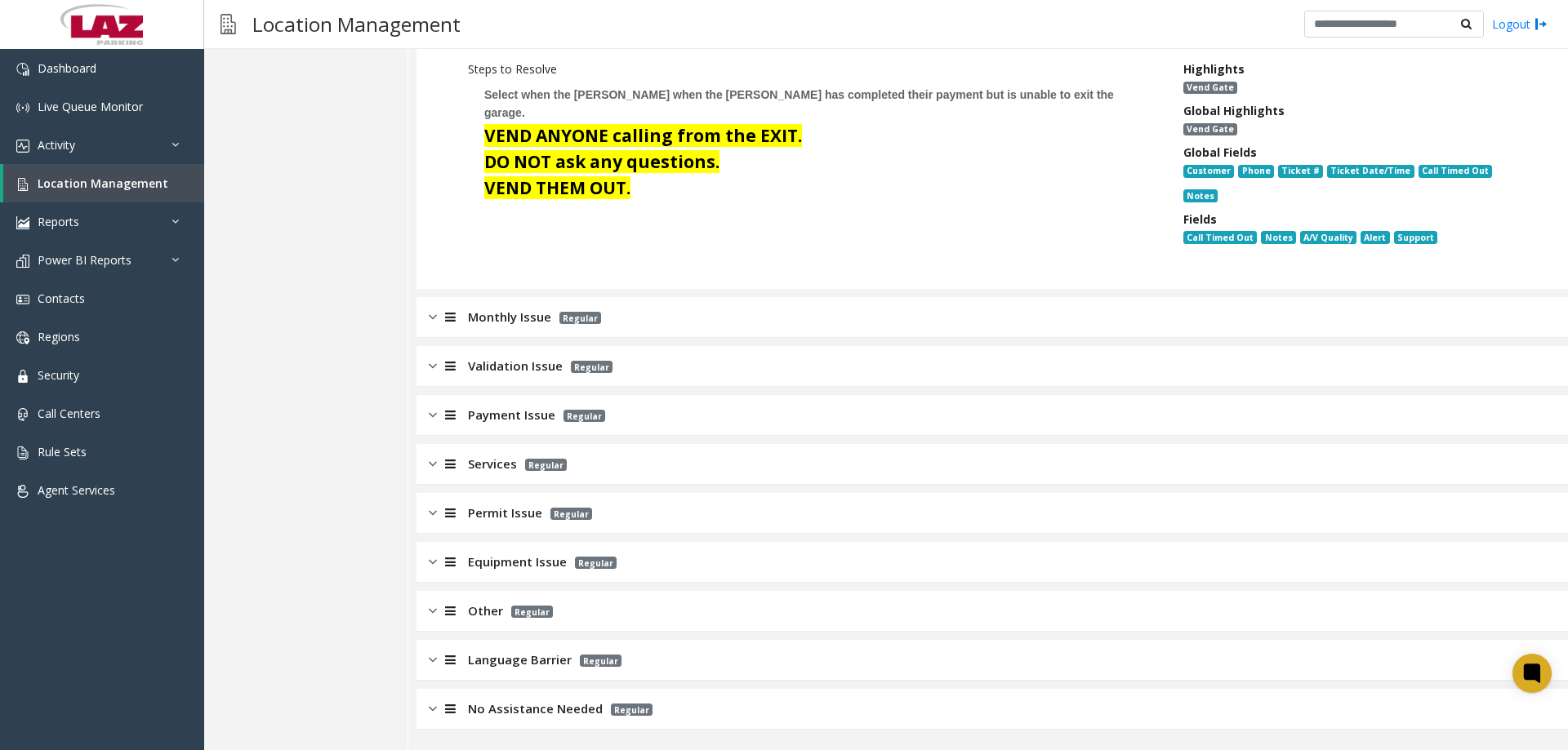
click at [433, 317] on img at bounding box center [433, 317] width 9 height 19
